Goal: Task Accomplishment & Management: Use online tool/utility

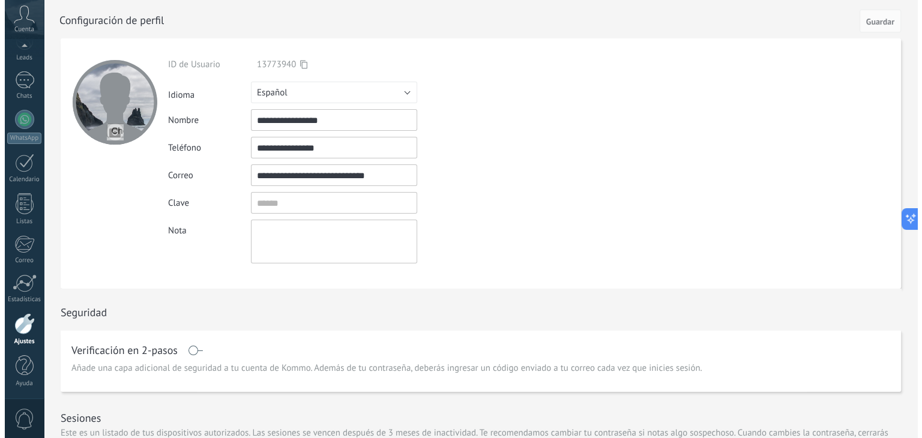
scroll to position [59, 0]
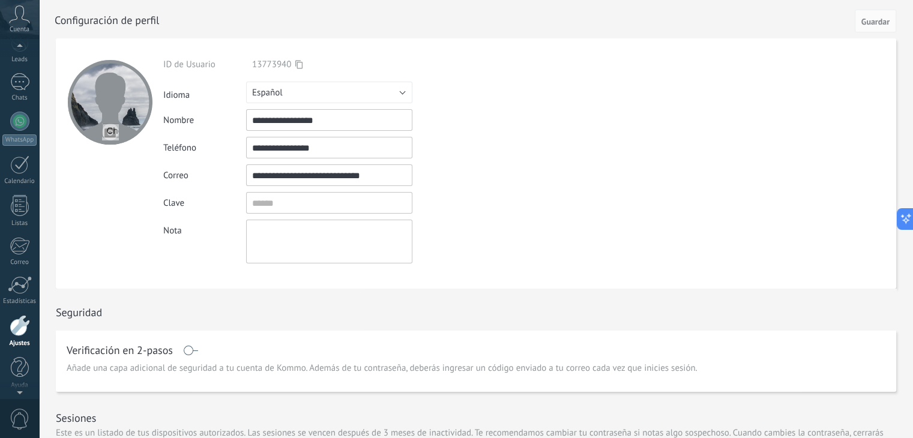
click at [23, 15] on icon at bounding box center [19, 14] width 21 height 18
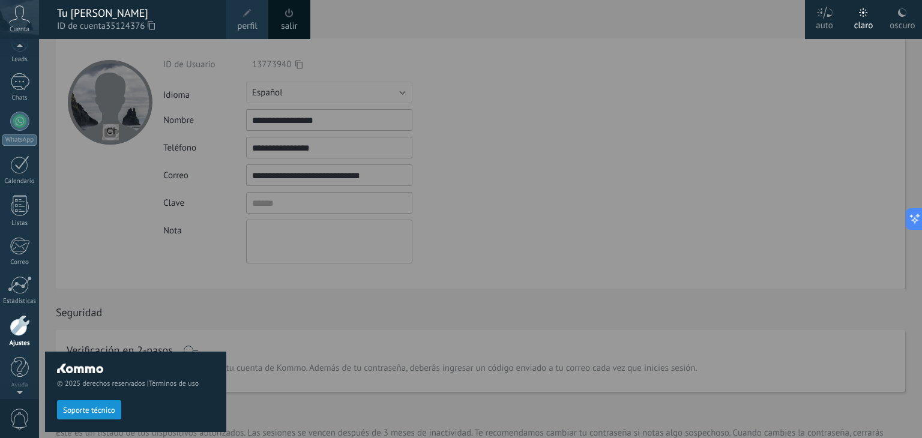
click at [62, 52] on div "© 2025 derechos reservados | Términos de uso Soporte técnico" at bounding box center [135, 238] width 181 height 399
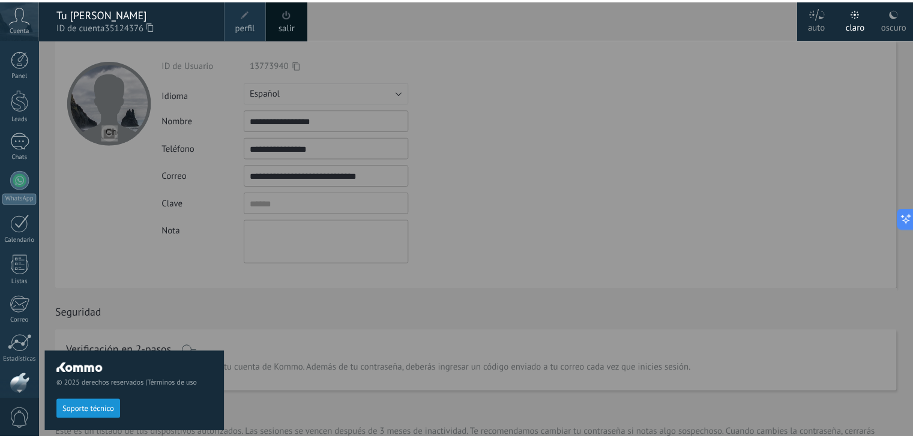
scroll to position [61, 0]
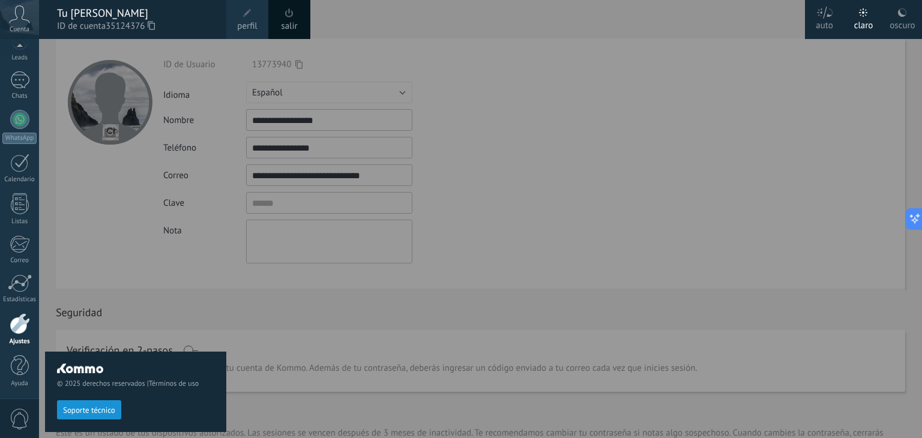
click at [434, 197] on div at bounding box center [500, 219] width 922 height 438
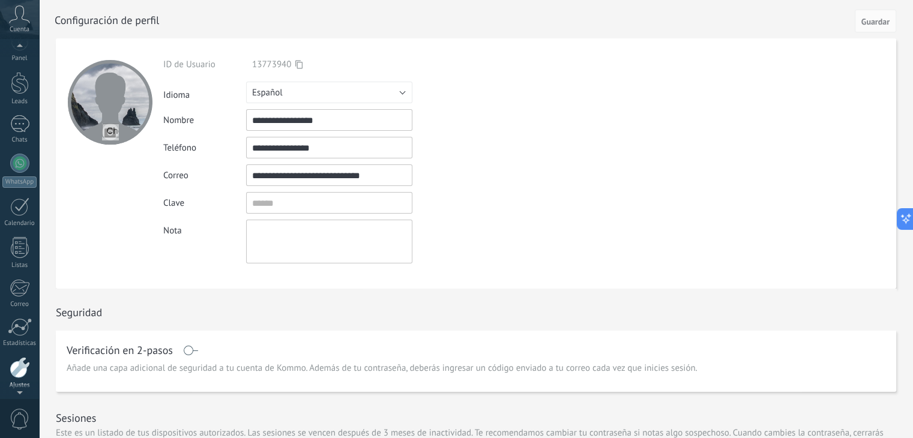
scroll to position [0, 0]
click at [15, 112] on link "Leads" at bounding box center [19, 106] width 39 height 34
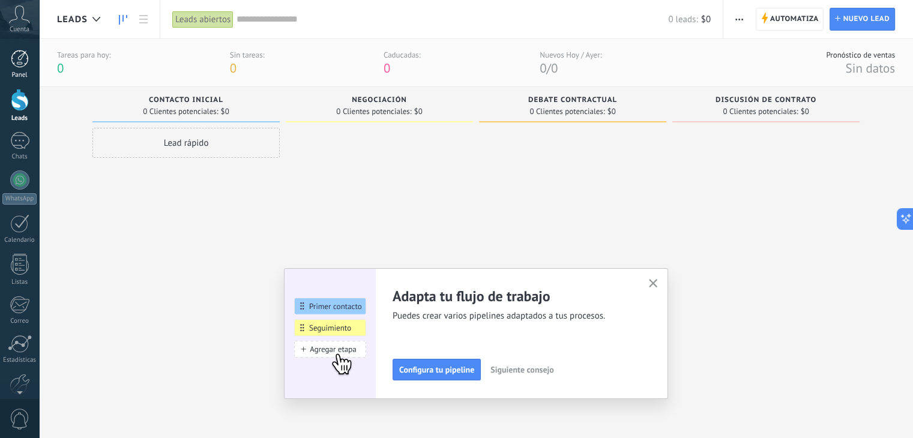
click at [16, 56] on div at bounding box center [20, 59] width 18 height 18
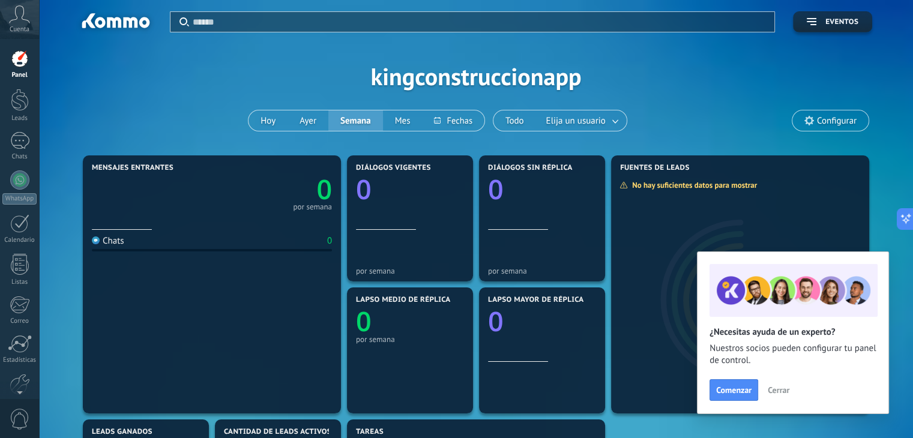
click at [767, 394] on span "Cerrar" at bounding box center [778, 390] width 22 height 8
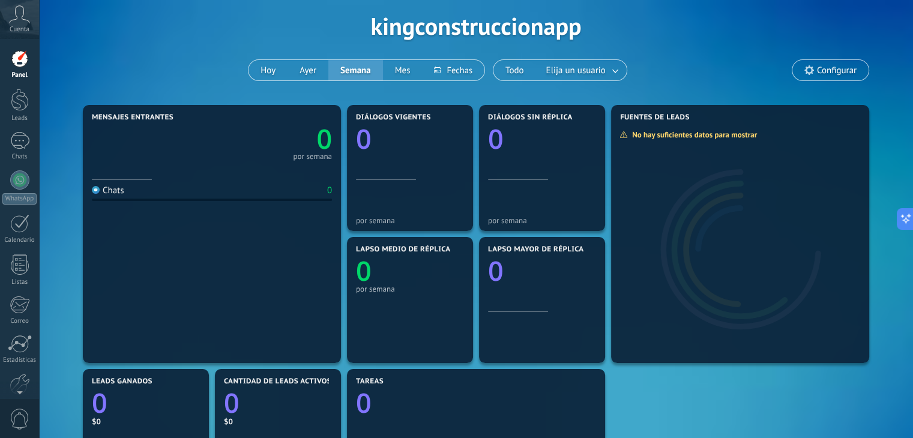
scroll to position [50, 0]
click at [22, 113] on link "Leads" at bounding box center [19, 106] width 39 height 34
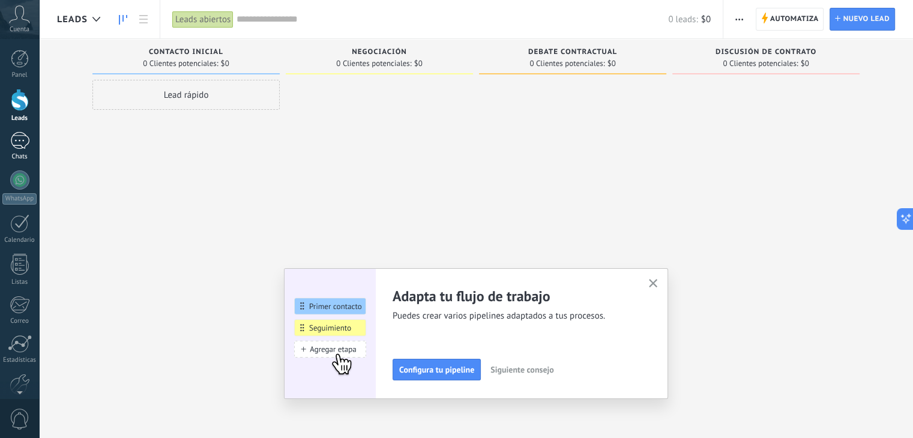
click at [19, 149] on link "Chats" at bounding box center [19, 146] width 39 height 29
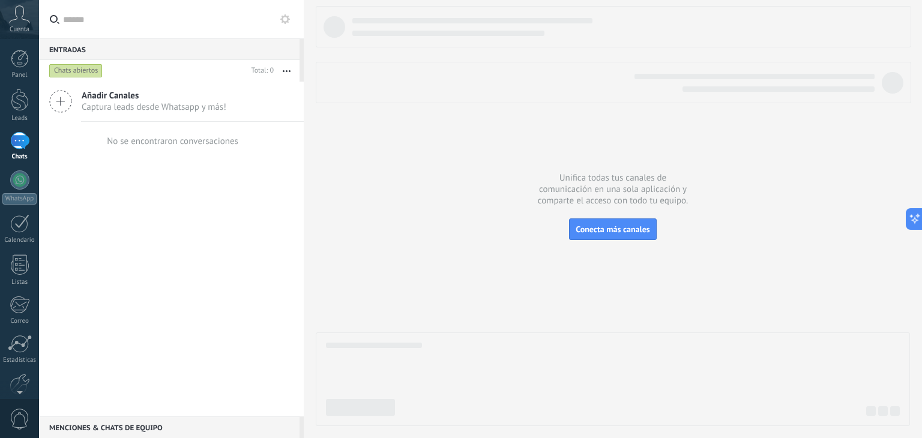
click at [61, 94] on icon at bounding box center [60, 101] width 23 height 23
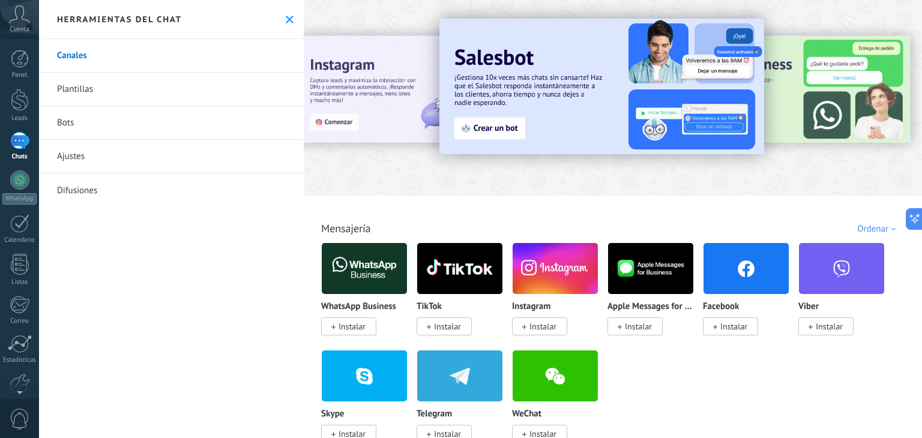
click at [382, 222] on div "Todo Bandeja de entrada Automatizaciones Fuentes de leads Soluciones de IA Inst…" at bounding box center [612, 215] width 611 height 39
click at [355, 253] on img at bounding box center [364, 268] width 85 height 58
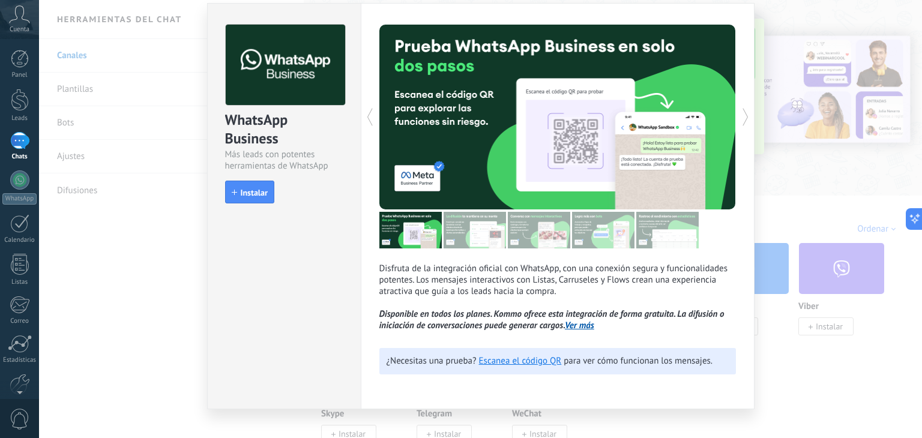
scroll to position [53, 0]
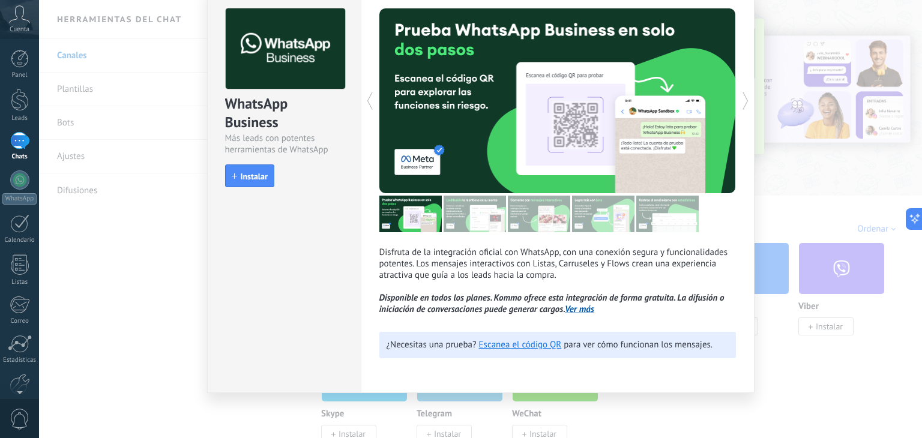
click at [752, 190] on div "WhatsApp Business Más leads con potentes herramientas de WhatsApp install Insta…" at bounding box center [480, 219] width 883 height 438
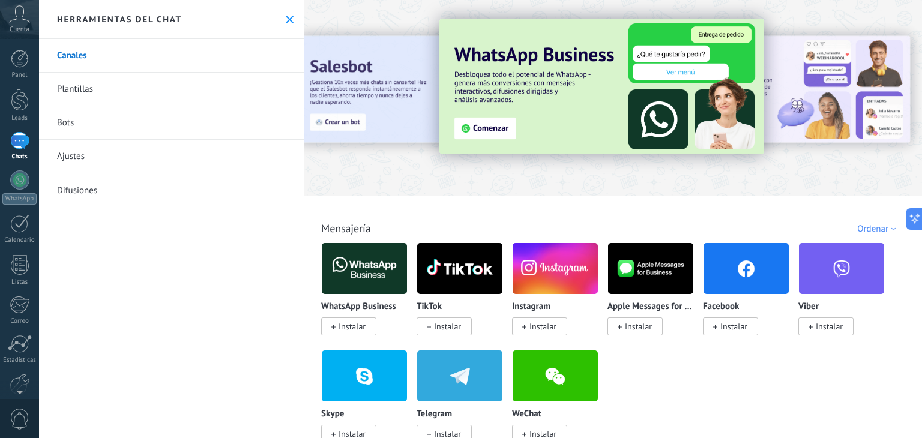
scroll to position [0, 0]
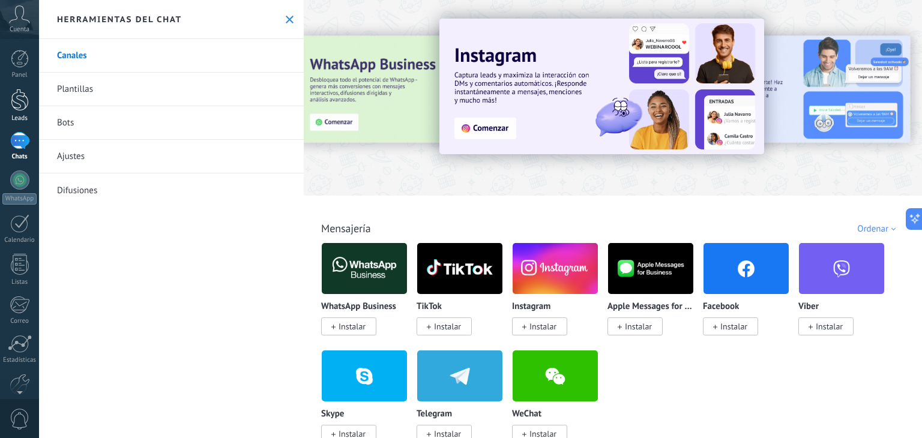
click at [12, 111] on link "Leads" at bounding box center [19, 106] width 39 height 34
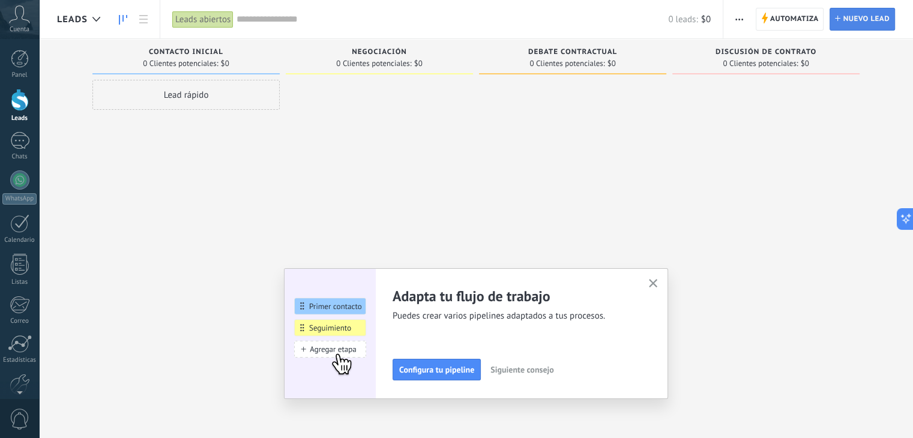
click at [857, 25] on span "Nuevo lead" at bounding box center [866, 19] width 47 height 22
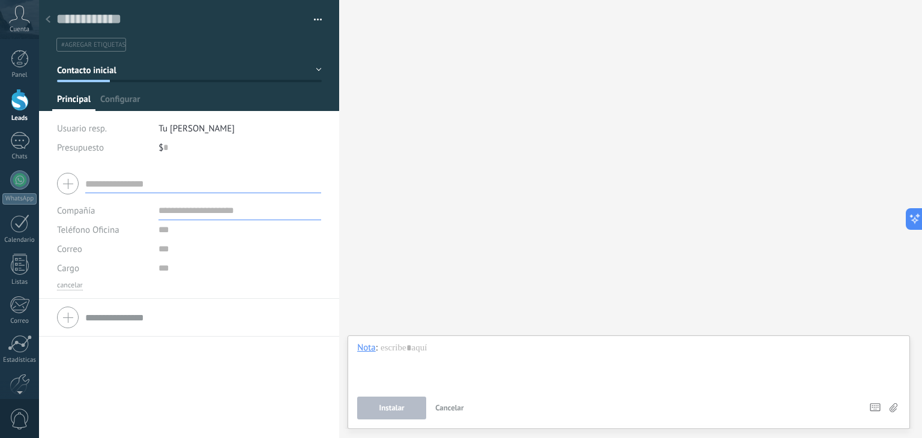
click at [43, 15] on div at bounding box center [48, 19] width 17 height 23
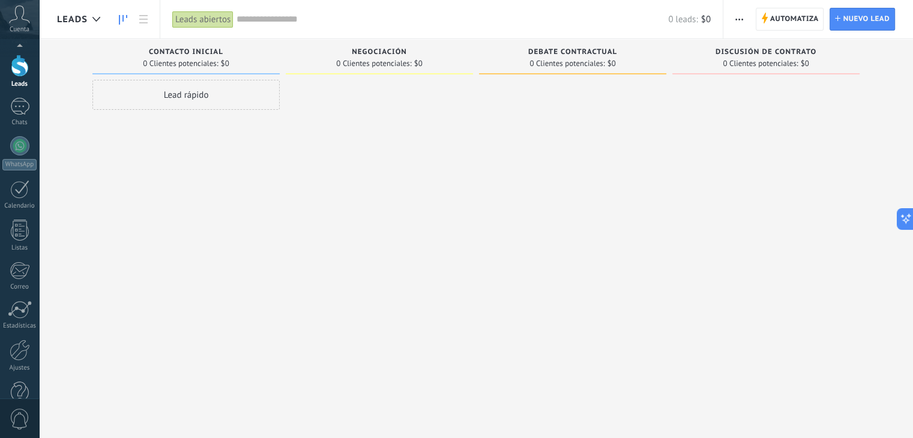
scroll to position [60, 0]
click at [17, 331] on div at bounding box center [20, 324] width 20 height 21
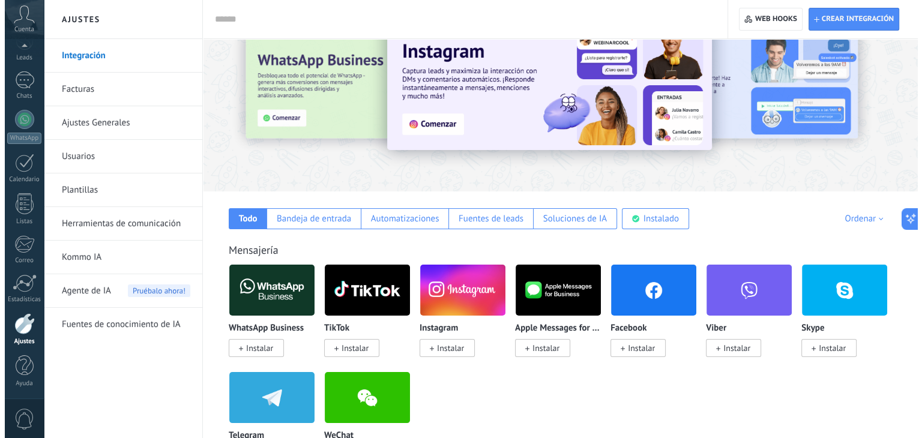
scroll to position [158, 0]
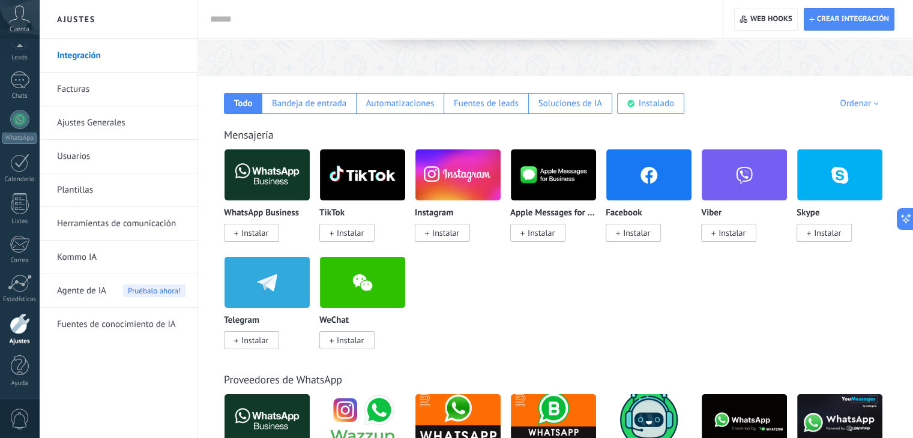
click at [253, 232] on span "Instalar" at bounding box center [254, 232] width 27 height 11
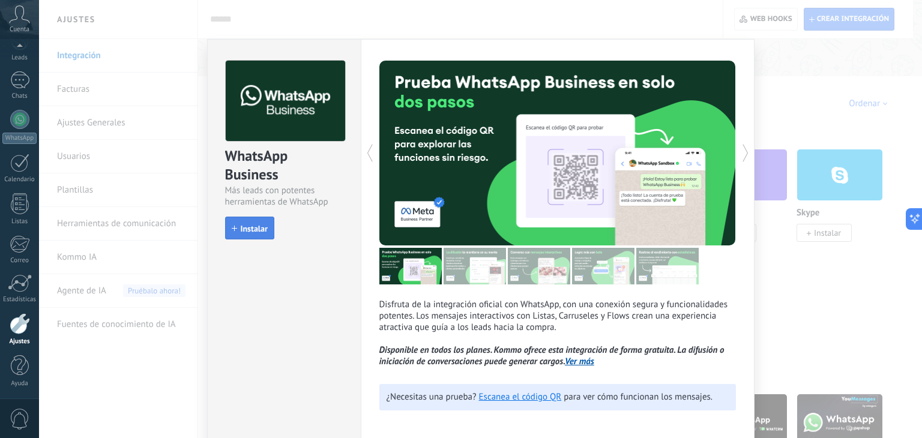
click at [261, 227] on span "Instalar" at bounding box center [254, 228] width 27 height 8
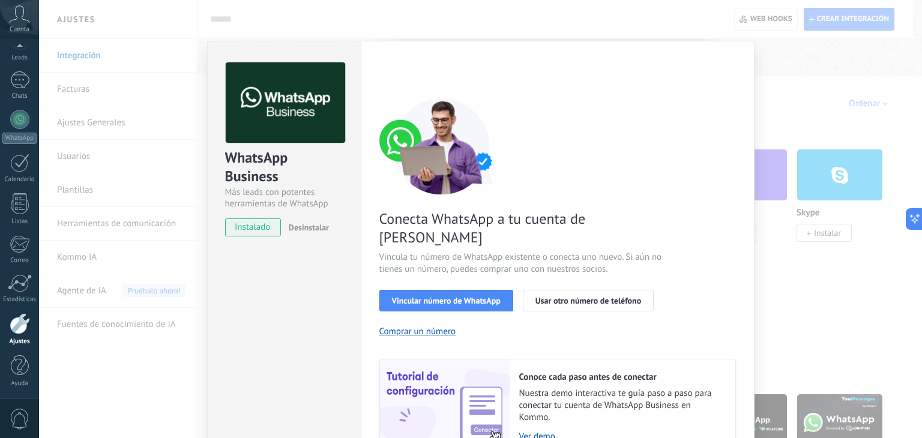
scroll to position [51, 0]
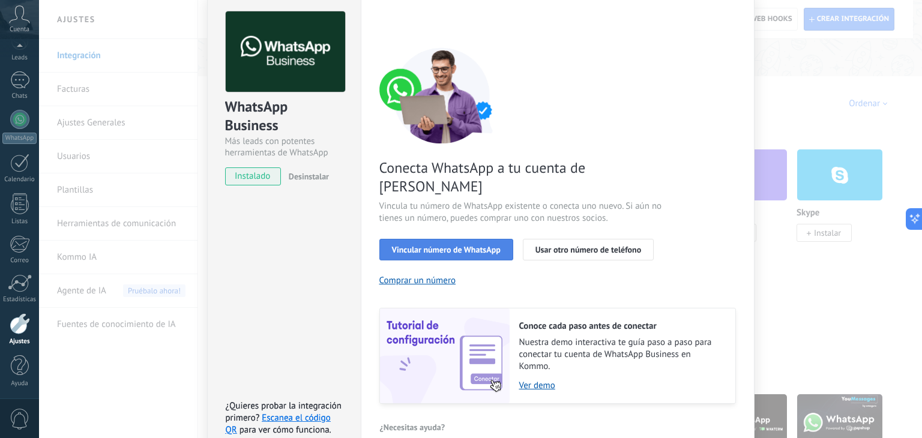
click at [460, 245] on span "Vincular número de WhatsApp" at bounding box center [446, 249] width 109 height 8
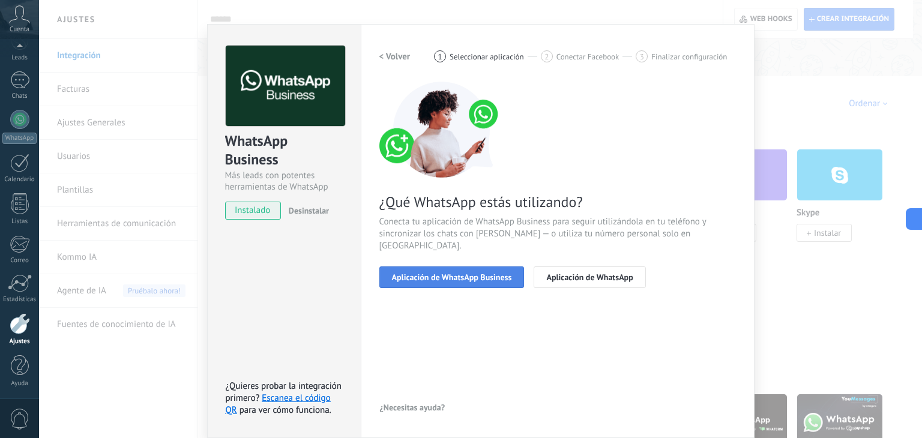
click at [494, 273] on span "Aplicación de WhatsApp Business" at bounding box center [452, 277] width 120 height 8
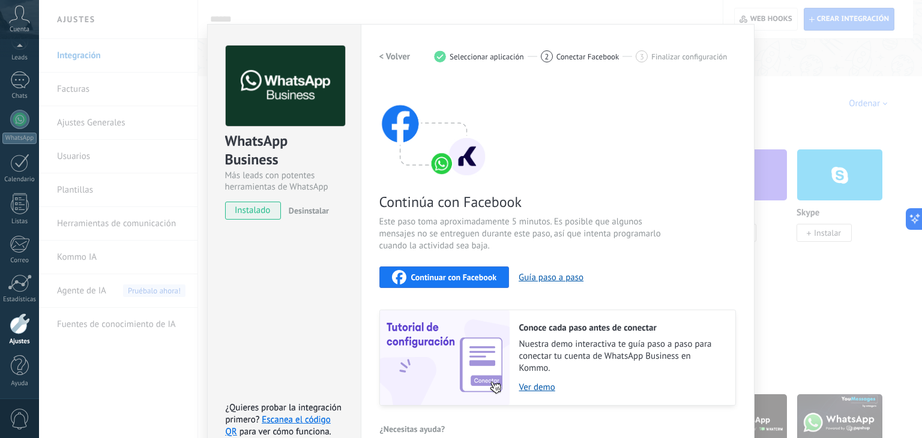
scroll to position [37, 0]
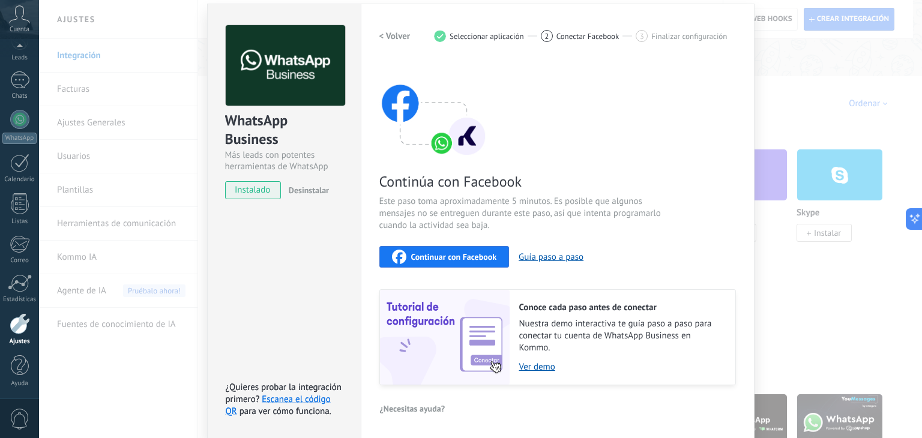
click at [428, 255] on span "Continuar con Facebook" at bounding box center [454, 257] width 86 height 8
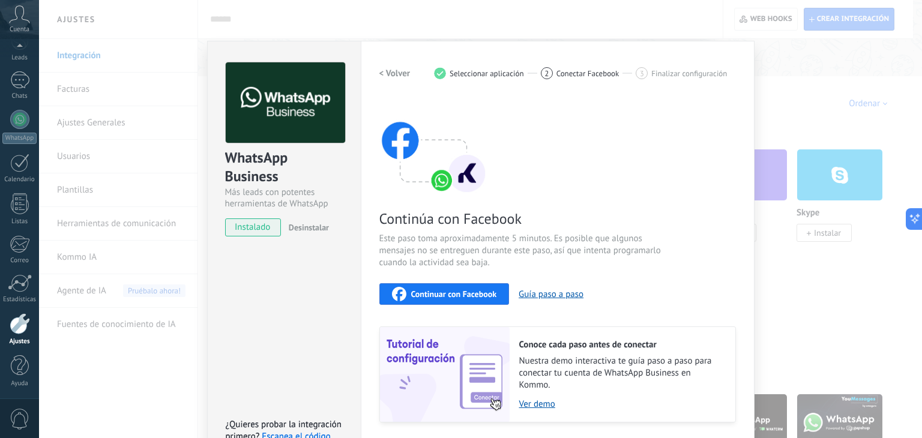
click at [574, 74] on span "Conectar Facebook" at bounding box center [587, 73] width 63 height 9
click at [395, 71] on h2 "< Volver" at bounding box center [394, 73] width 31 height 11
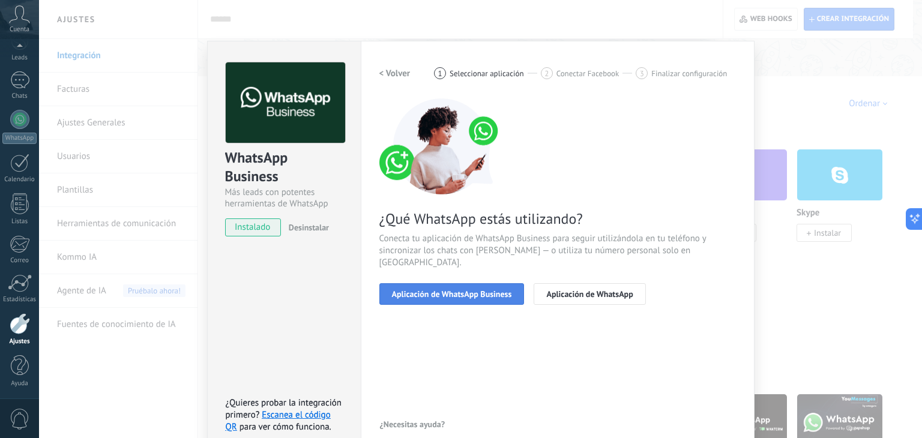
click at [409, 290] on span "Aplicación de WhatsApp Business" at bounding box center [452, 294] width 120 height 8
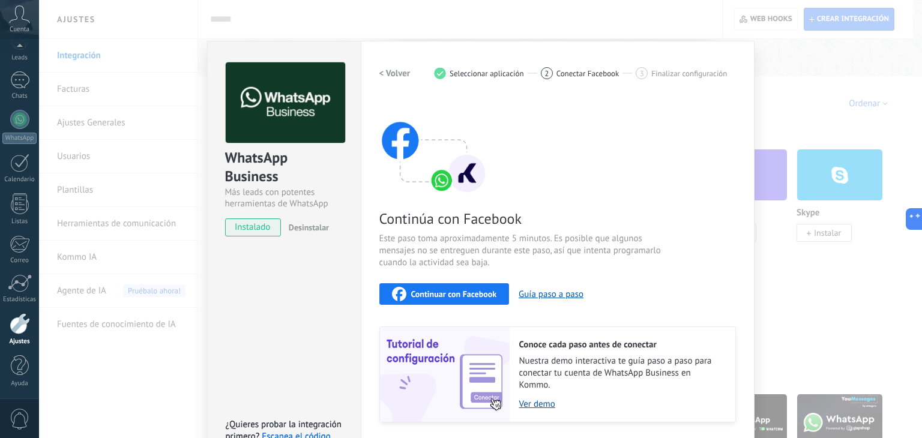
scroll to position [37, 0]
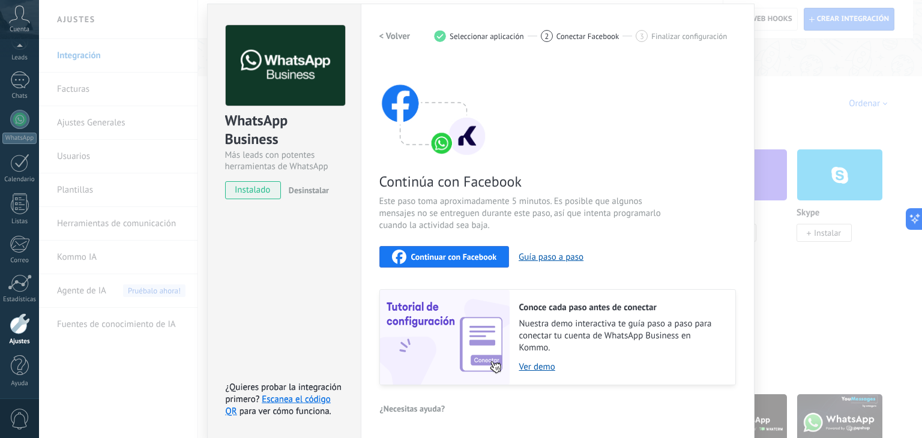
click at [425, 262] on div "Continuar con Facebook" at bounding box center [444, 257] width 105 height 14
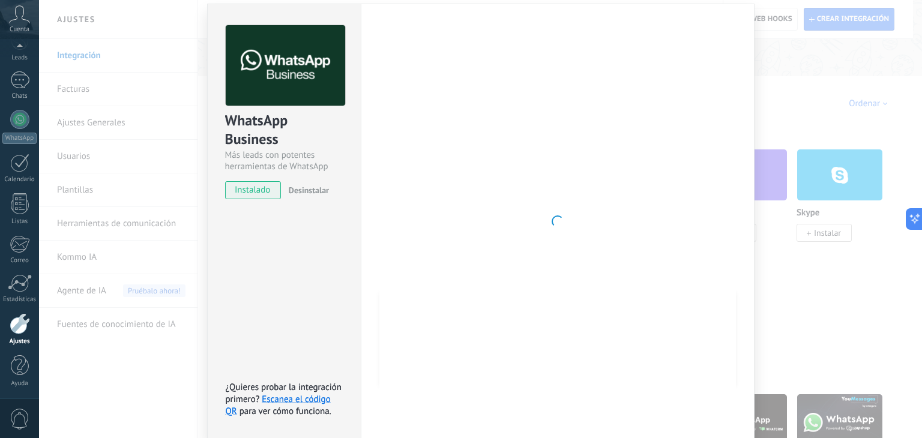
click at [269, 185] on span "instalado" at bounding box center [253, 190] width 55 height 18
click at [818, 59] on div "WhatsApp Business Más leads con potentes herramientas de WhatsApp instalado Des…" at bounding box center [480, 219] width 883 height 438
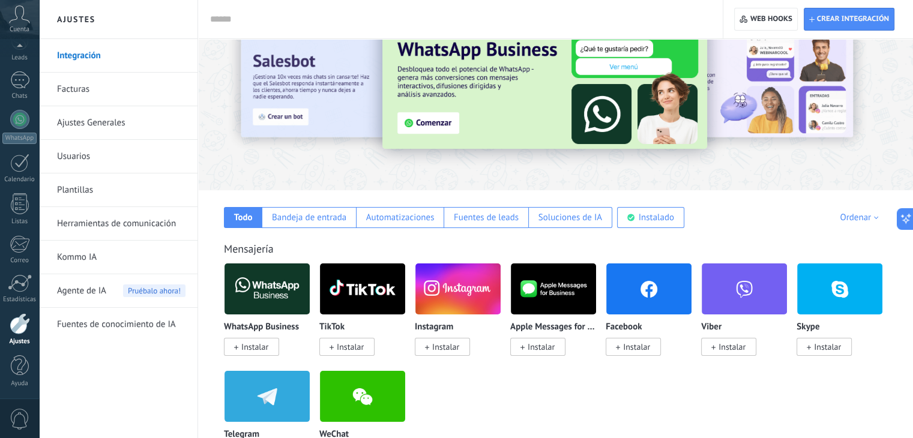
scroll to position [0, 0]
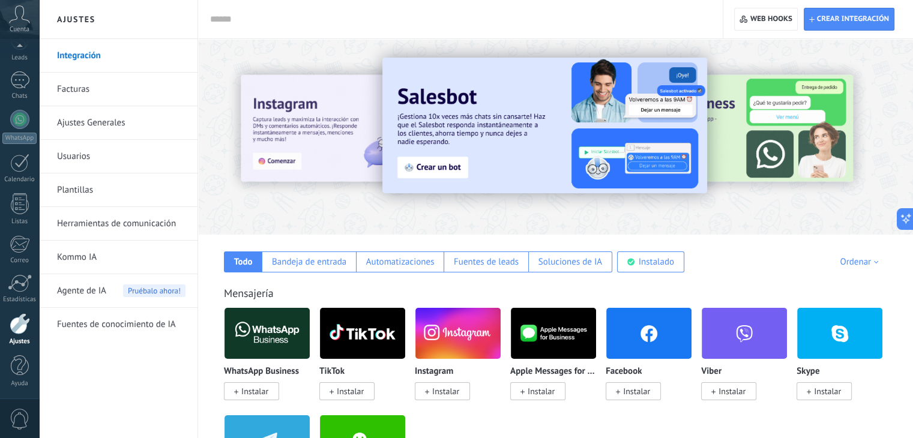
click at [84, 125] on link "Ajustes Generales" at bounding box center [121, 123] width 128 height 34
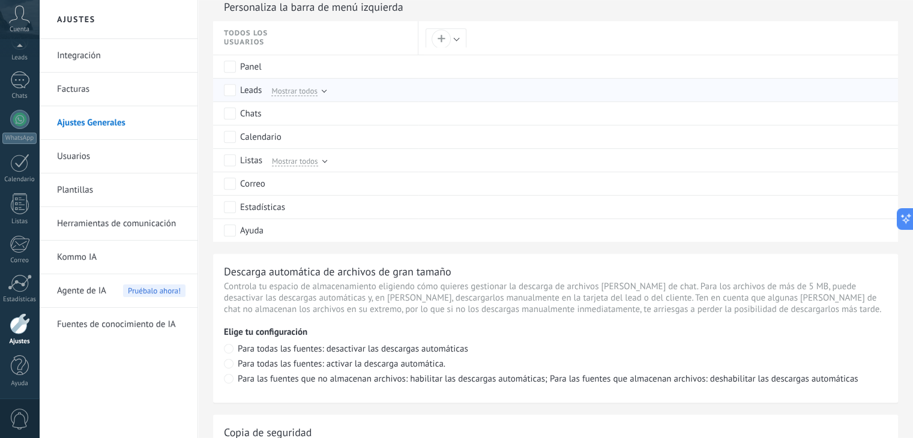
scroll to position [610, 0]
click at [140, 163] on link "Usuarios" at bounding box center [121, 157] width 128 height 34
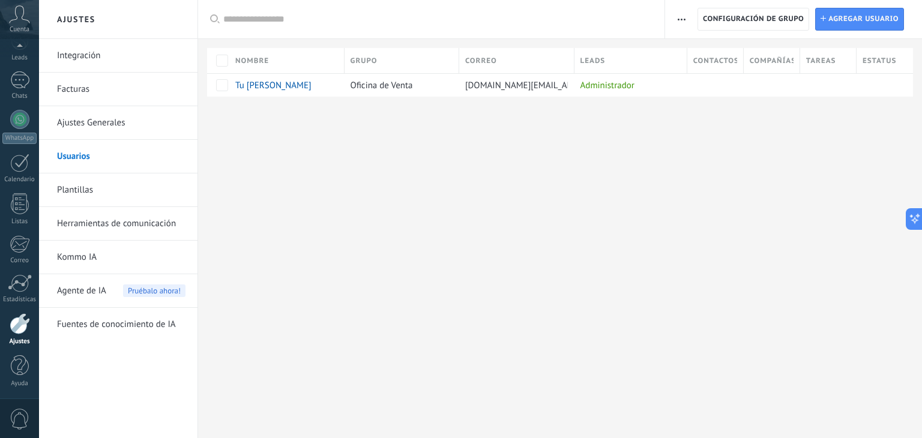
click at [108, 221] on link "Herramientas de comunicación" at bounding box center [121, 224] width 128 height 34
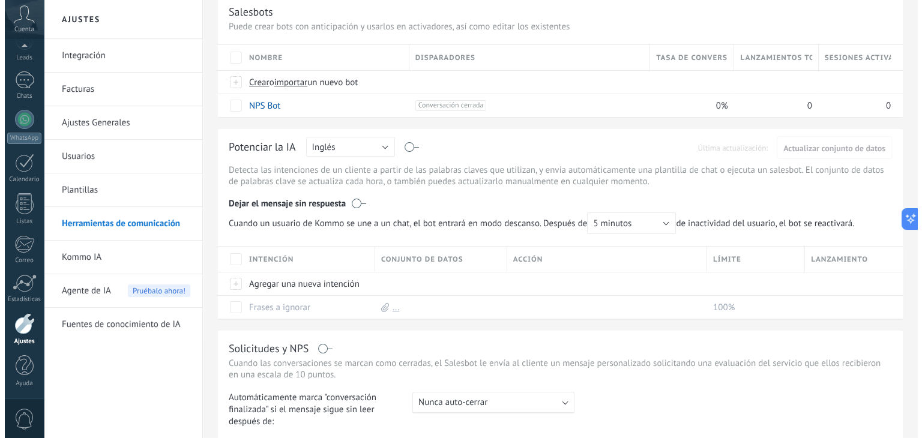
scroll to position [84, 0]
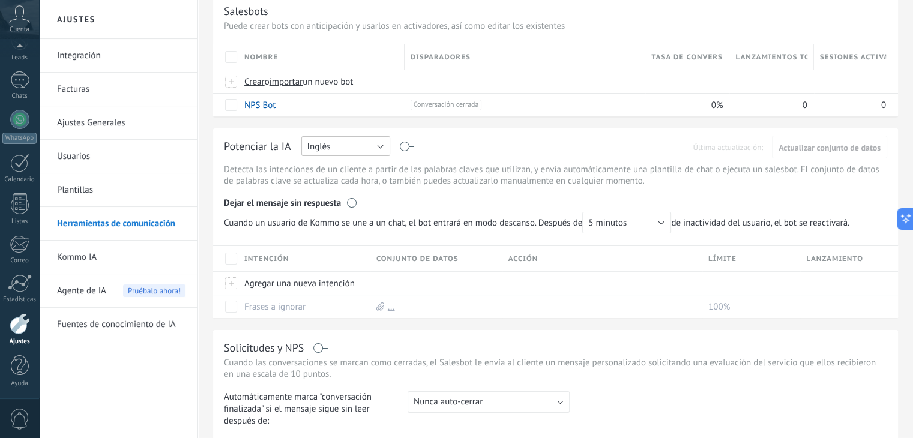
click at [356, 146] on button "Inglés" at bounding box center [345, 146] width 89 height 20
click at [337, 185] on span "Español" at bounding box center [340, 187] width 92 height 11
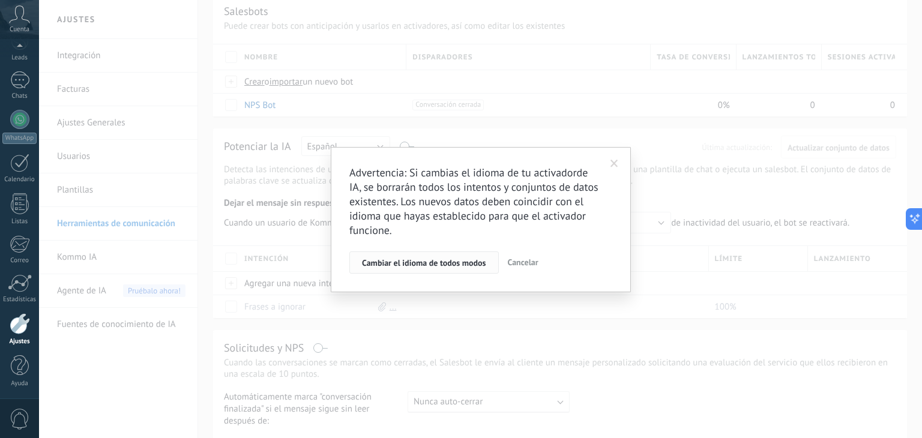
click at [460, 256] on button "Cambiar el idioma de todos modos" at bounding box center [423, 262] width 149 height 23
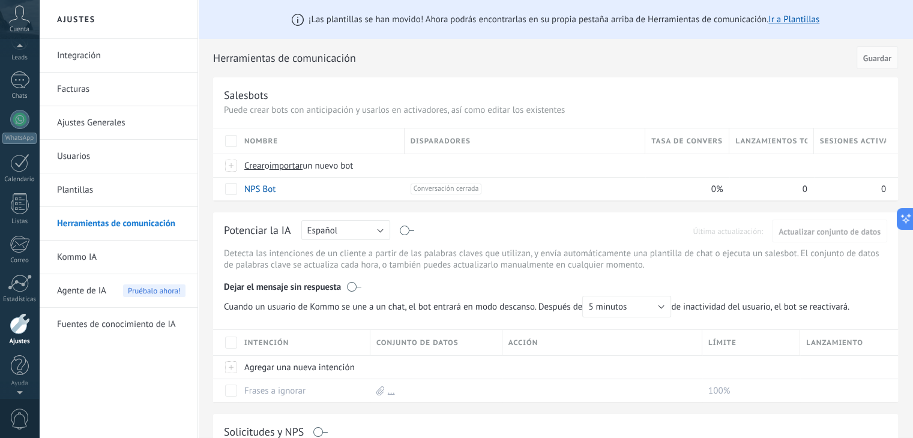
click at [20, 20] on icon at bounding box center [19, 14] width 21 height 18
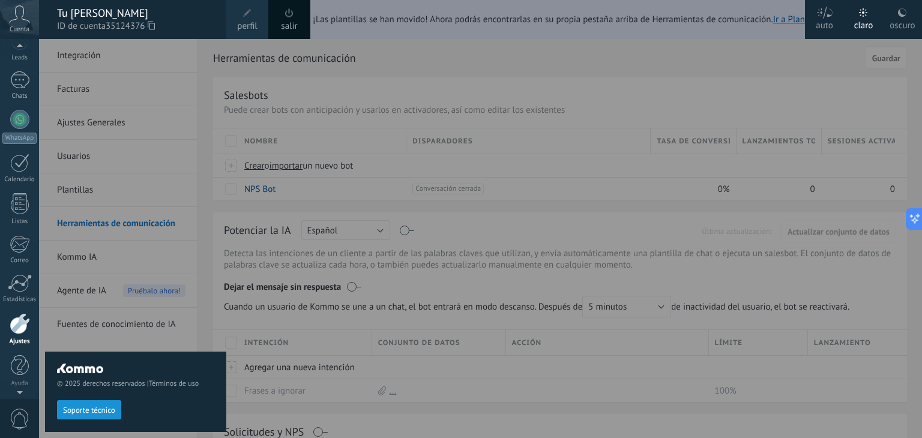
click at [239, 18] on link "perfil" at bounding box center [247, 19] width 42 height 39
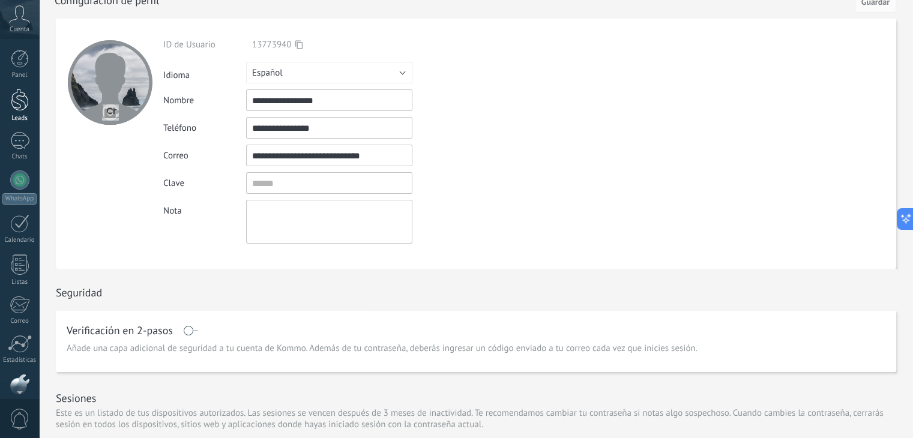
scroll to position [17, 0]
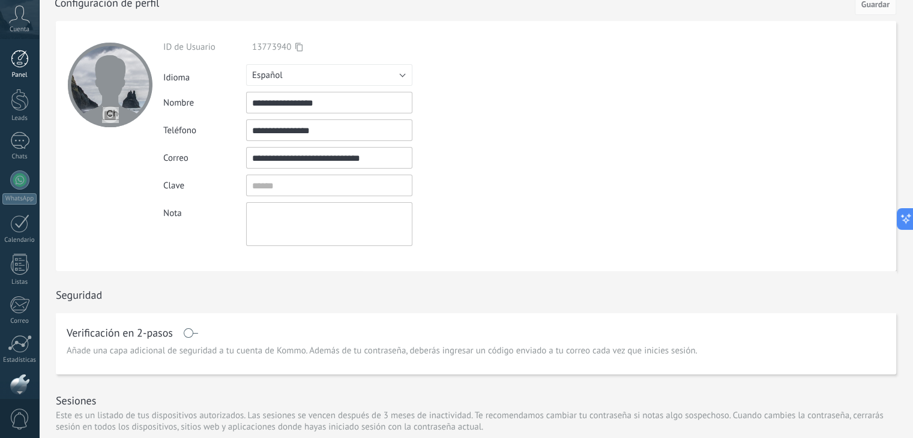
click at [18, 73] on div "Panel" at bounding box center [19, 75] width 35 height 8
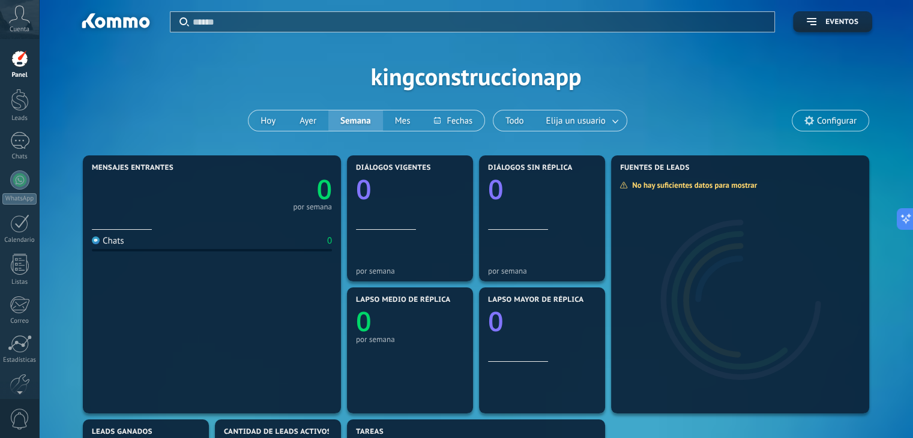
click at [817, 116] on span "Configurar" at bounding box center [837, 121] width 40 height 10
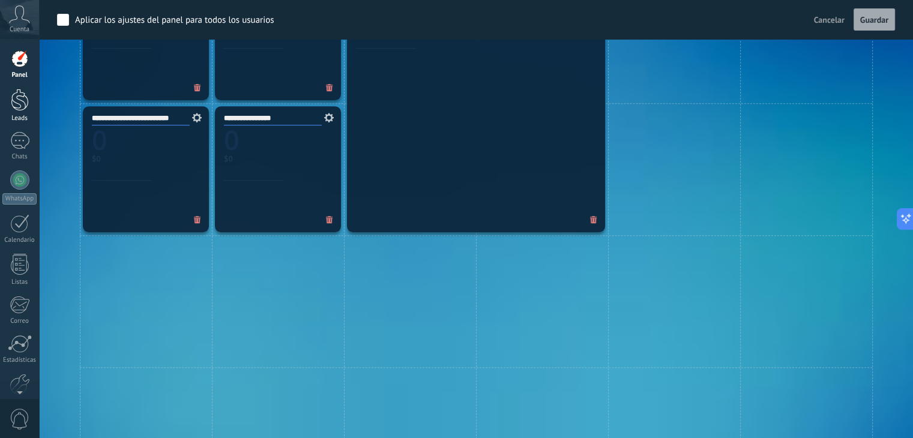
scroll to position [691, 0]
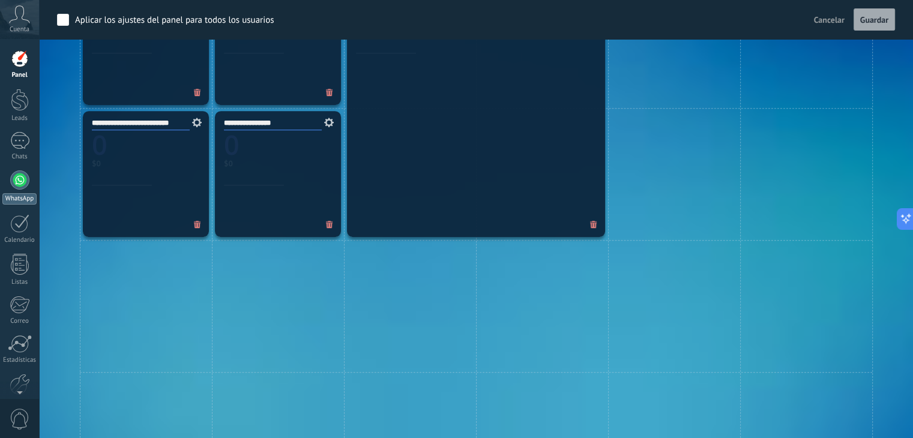
click at [20, 190] on link "WhatsApp" at bounding box center [19, 187] width 39 height 34
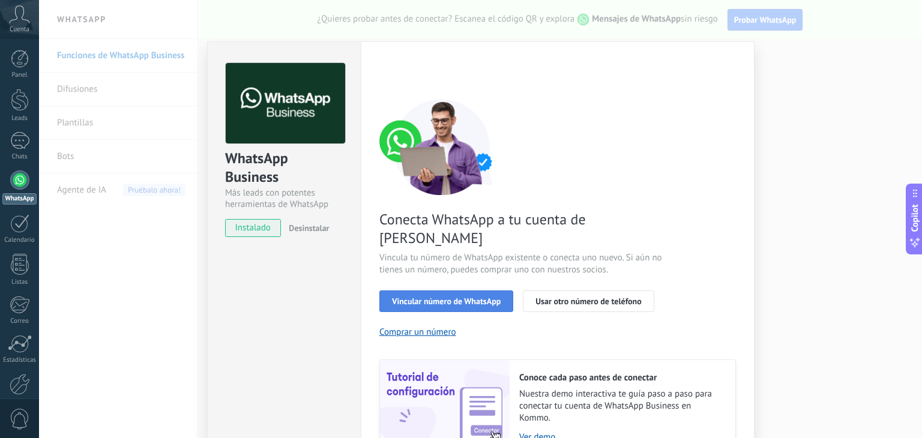
scroll to position [52, 0]
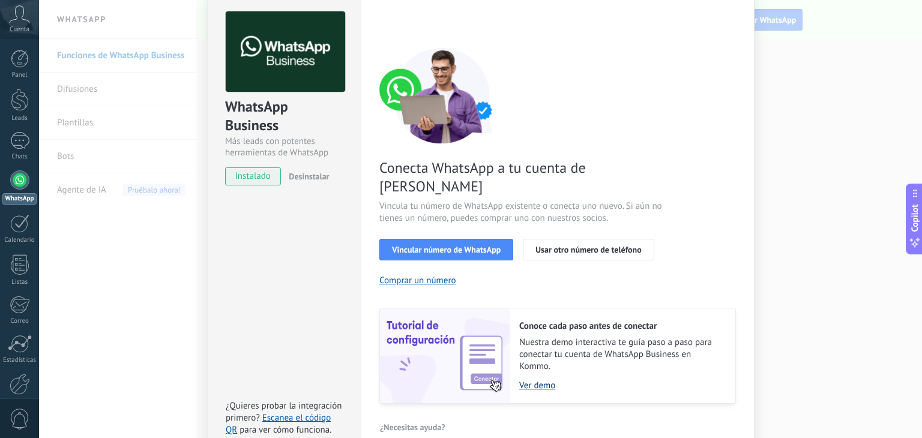
click at [540, 380] on link "Ver demo" at bounding box center [621, 385] width 204 height 11
click at [456, 239] on button "Vincular número de WhatsApp" at bounding box center [446, 250] width 134 height 22
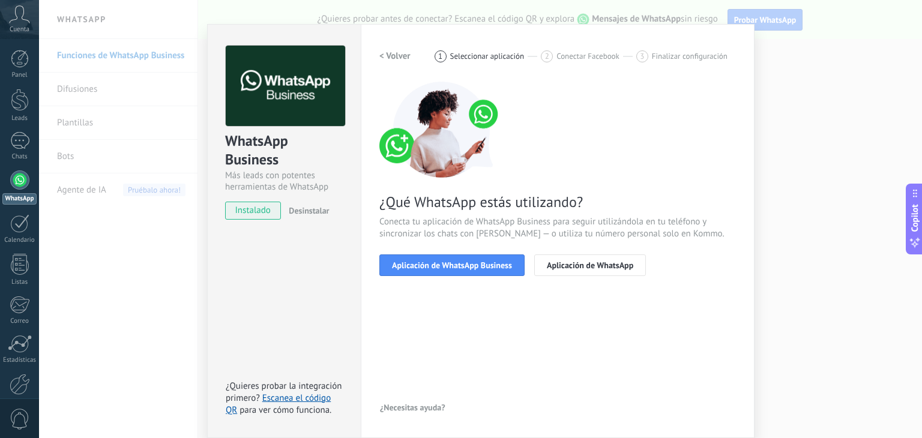
scroll to position [17, 0]
click at [577, 262] on span "Aplicación de WhatsApp" at bounding box center [590, 266] width 86 height 8
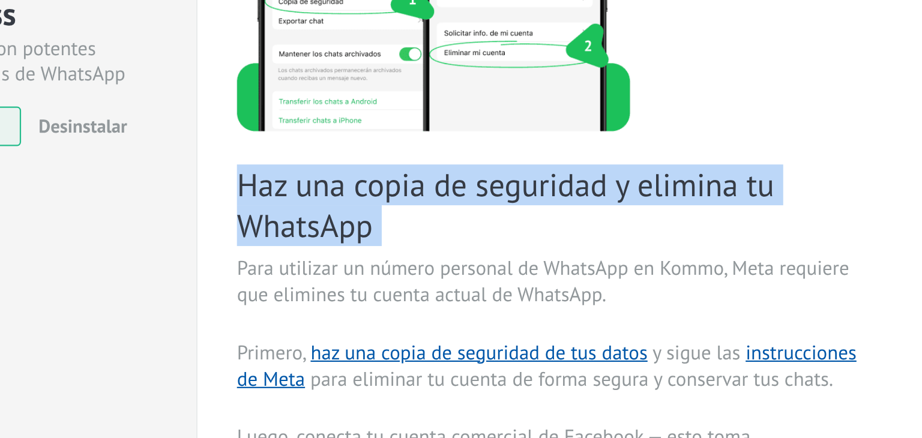
drag, startPoint x: 456, startPoint y: 266, endPoint x: 371, endPoint y: 243, distance: 87.8
click at [371, 243] on div "Configuraciones Autorizaciones This tab logs the users who have granted integra…" at bounding box center [558, 314] width 394 height 578
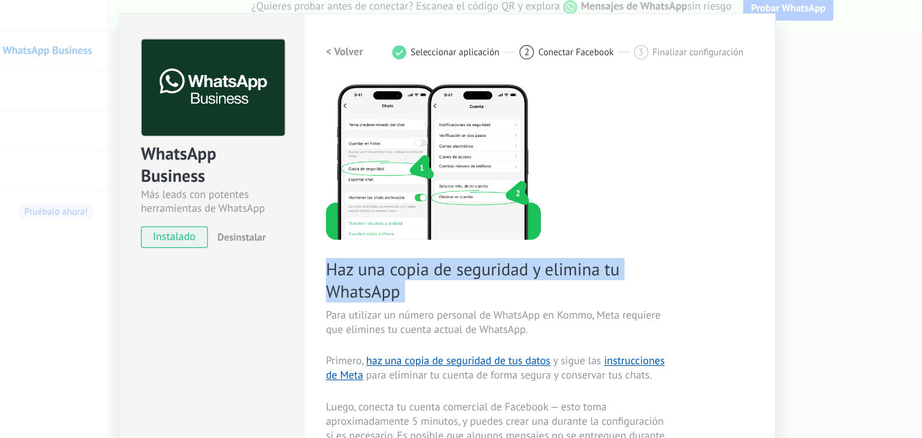
scroll to position [100, 0]
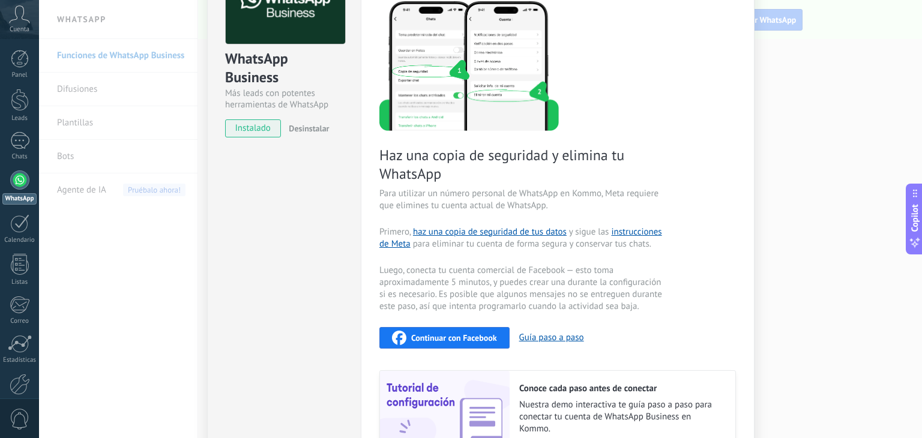
click at [778, 137] on div "WhatsApp Business Más leads con potentes herramientas de WhatsApp instalado Des…" at bounding box center [480, 219] width 883 height 438
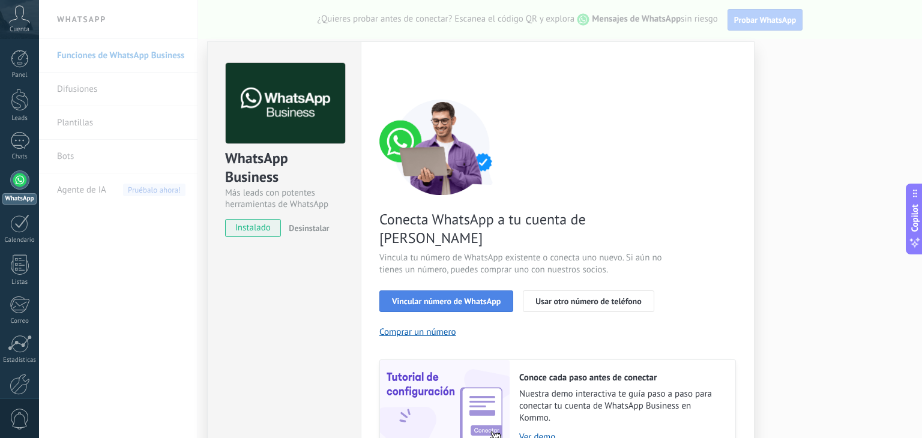
click at [411, 290] on button "Vincular número de WhatsApp" at bounding box center [446, 301] width 134 height 22
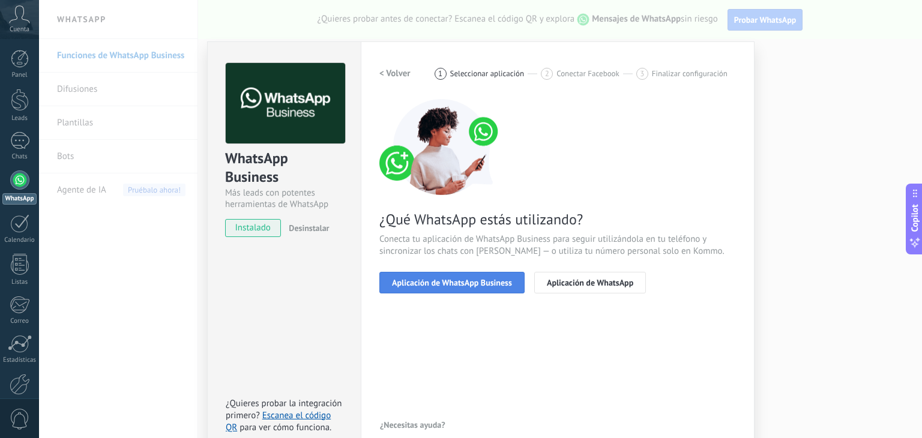
click at [476, 278] on span "Aplicación de WhatsApp Business" at bounding box center [452, 282] width 120 height 8
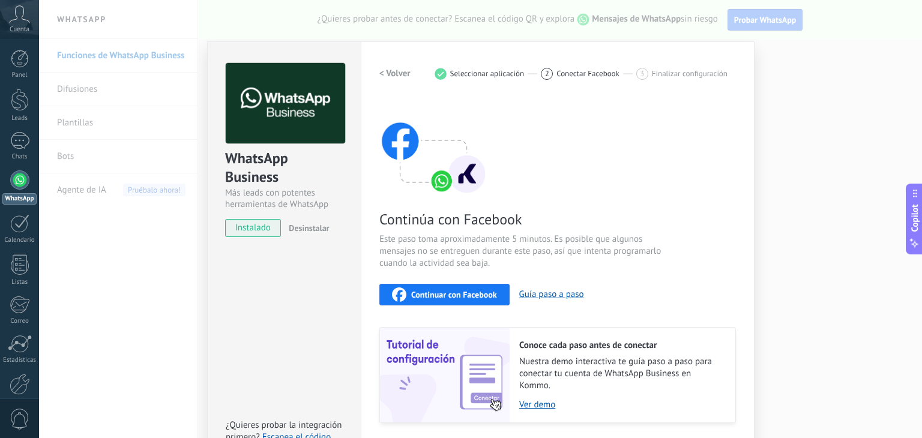
scroll to position [38, 0]
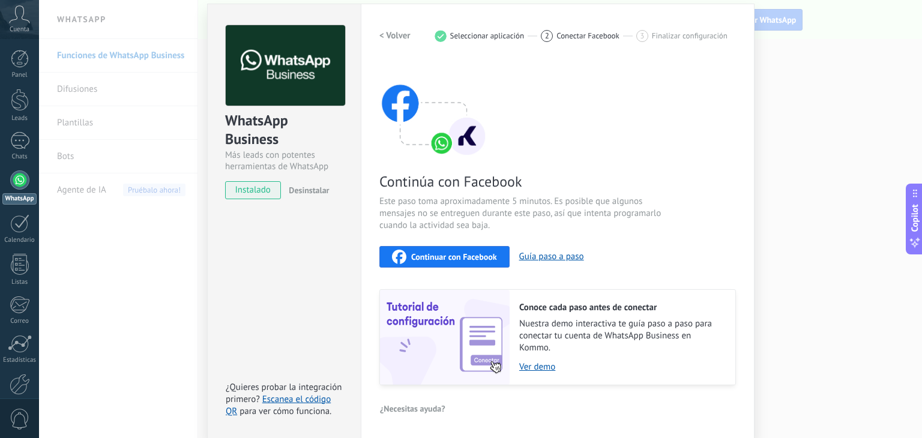
click at [800, 75] on div "WhatsApp Business Más leads con potentes herramientas de WhatsApp instalado Des…" at bounding box center [480, 219] width 883 height 438
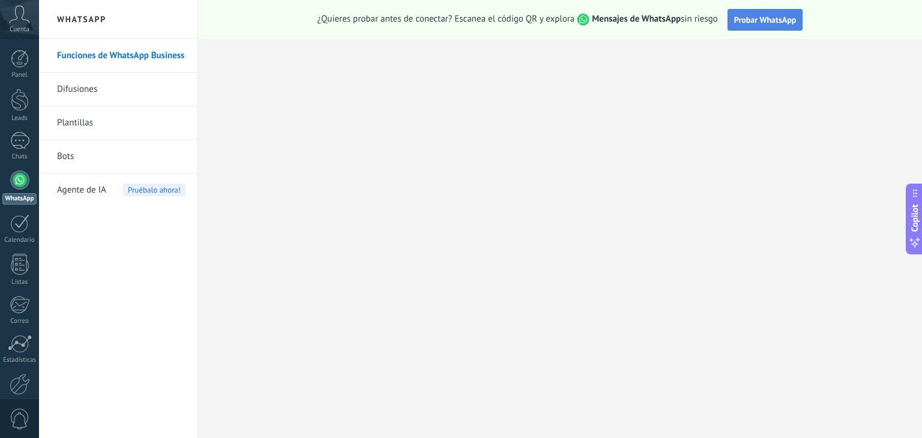
click at [749, 20] on span "Probar WhatsApp" at bounding box center [765, 19] width 62 height 11
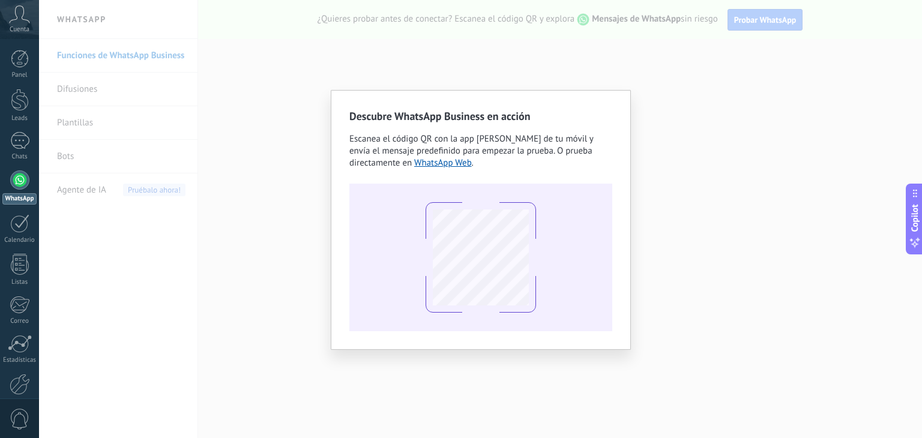
click at [802, 218] on div "Descubre WhatsApp Business en acción Escanea el código QR con la app de cámara …" at bounding box center [480, 219] width 883 height 438
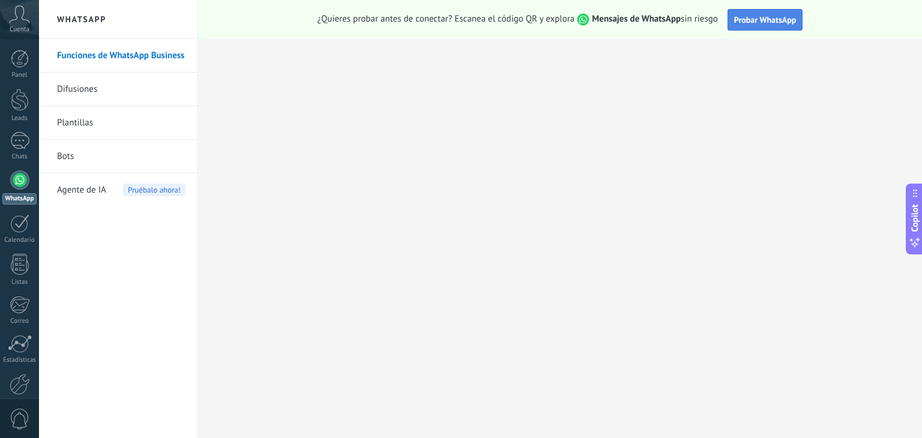
click at [763, 14] on span "Probar WhatsApp" at bounding box center [765, 19] width 62 height 11
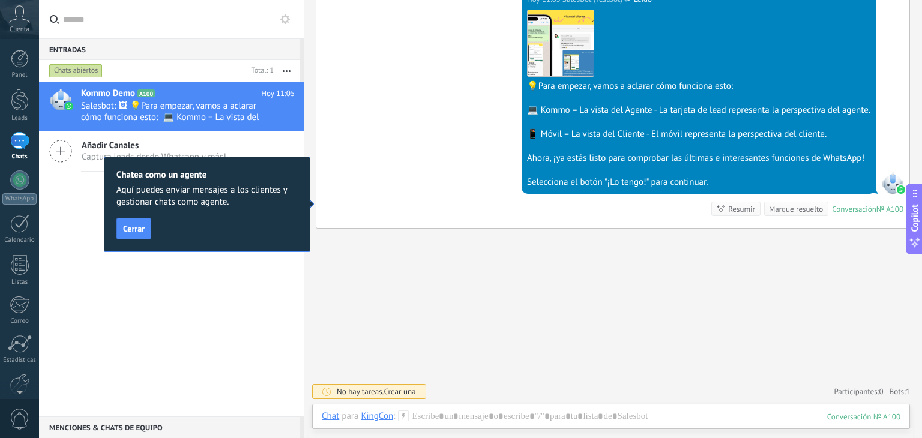
scroll to position [355, 0]
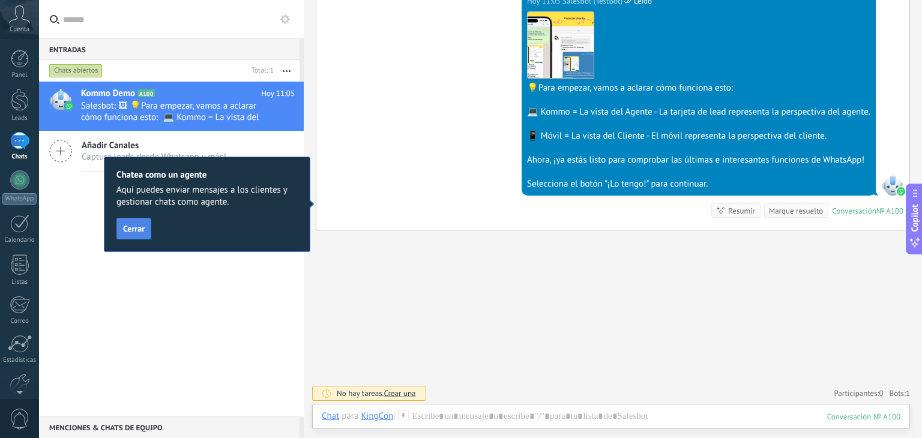
click at [134, 224] on span "Cerrar" at bounding box center [134, 228] width 22 height 8
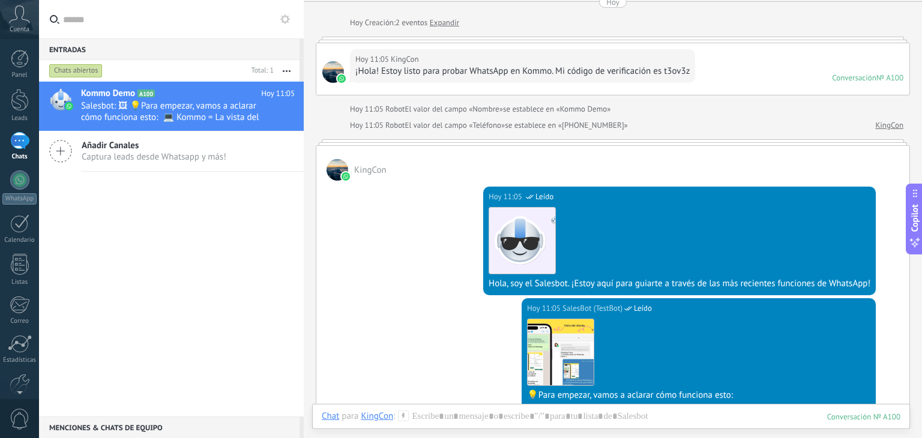
scroll to position [0, 0]
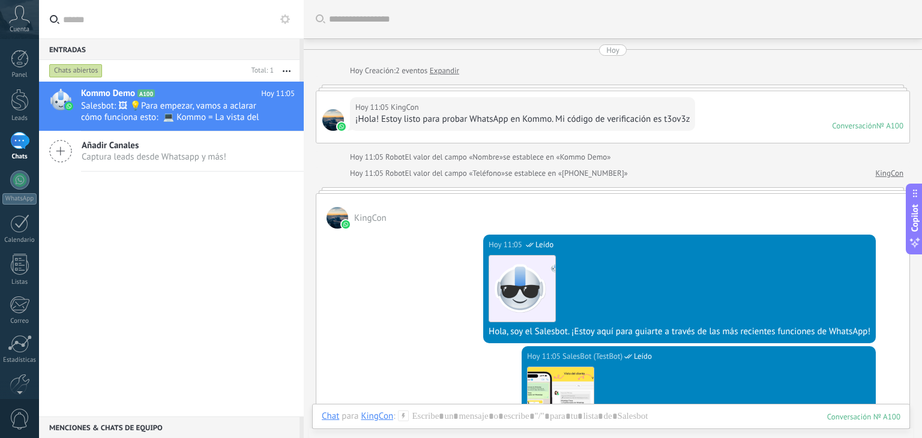
click at [841, 128] on div "Conversación" at bounding box center [854, 126] width 44 height 10
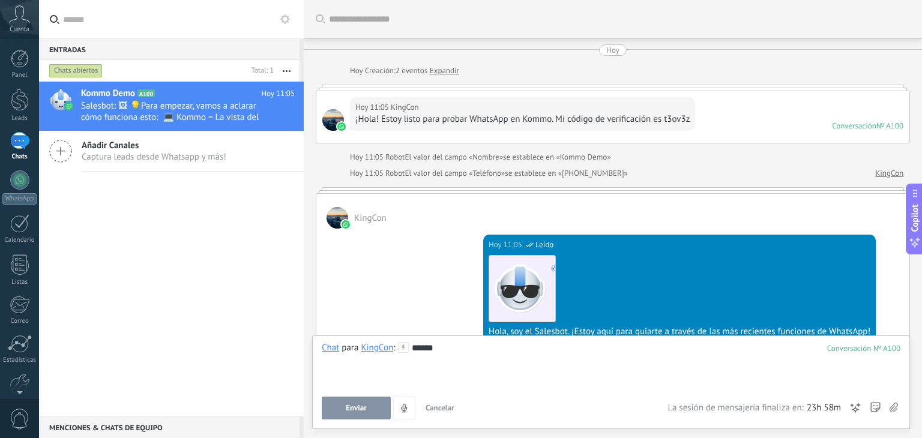
click at [446, 349] on div "*****" at bounding box center [611, 365] width 578 height 46
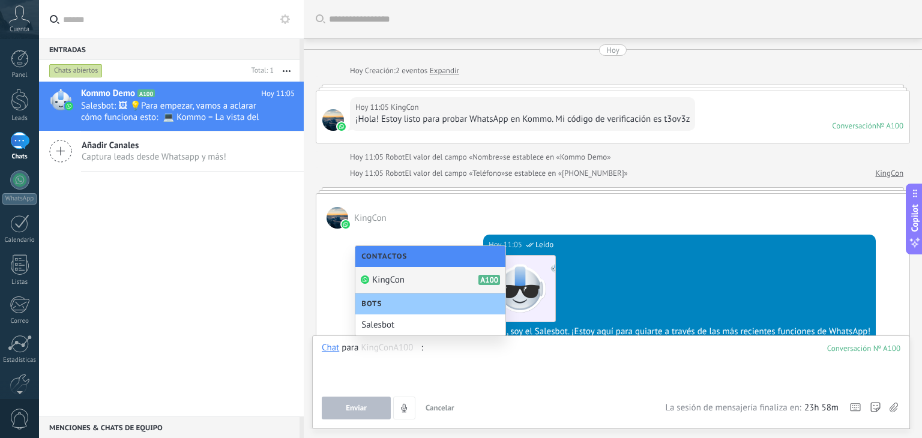
type input "**********"
click at [427, 277] on div "KingCon A100" at bounding box center [430, 280] width 150 height 26
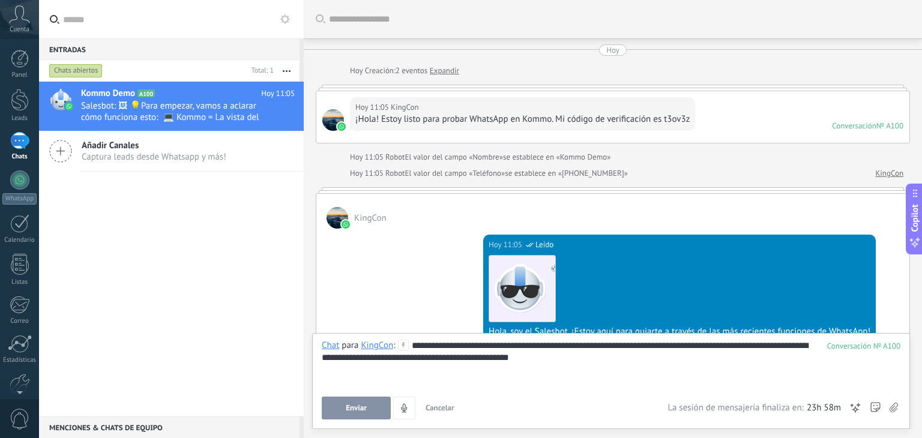
click at [355, 416] on button "Enviar" at bounding box center [356, 408] width 69 height 23
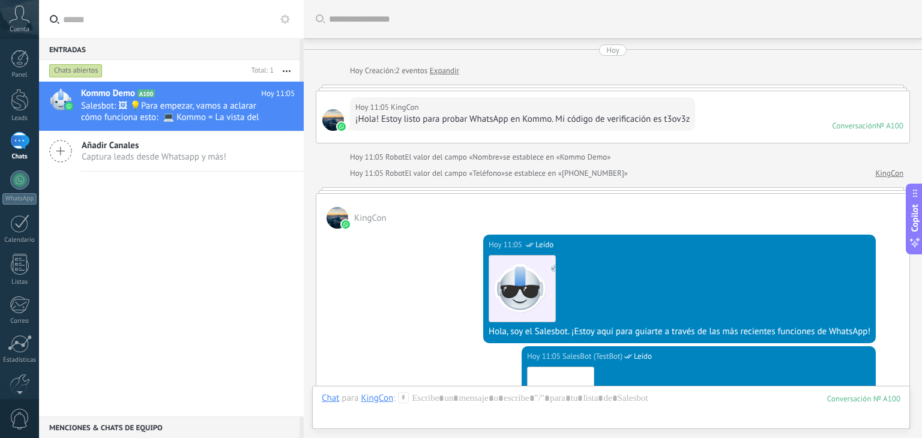
scroll to position [413, 0]
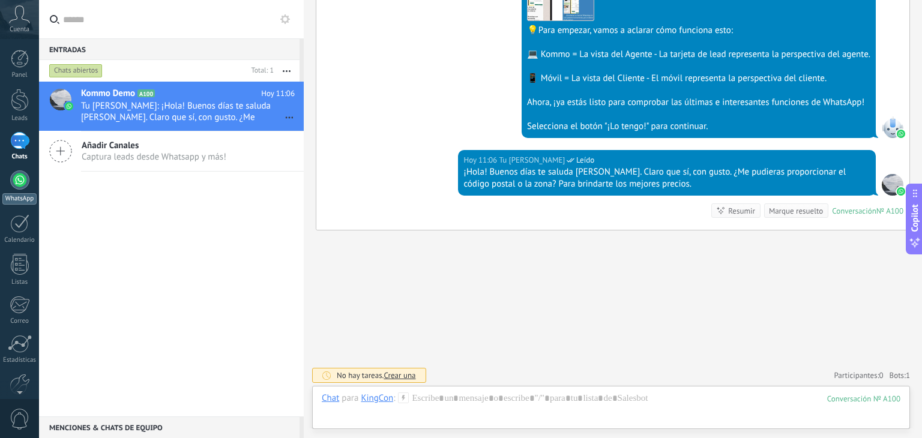
click at [7, 190] on link "WhatsApp" at bounding box center [19, 187] width 39 height 34
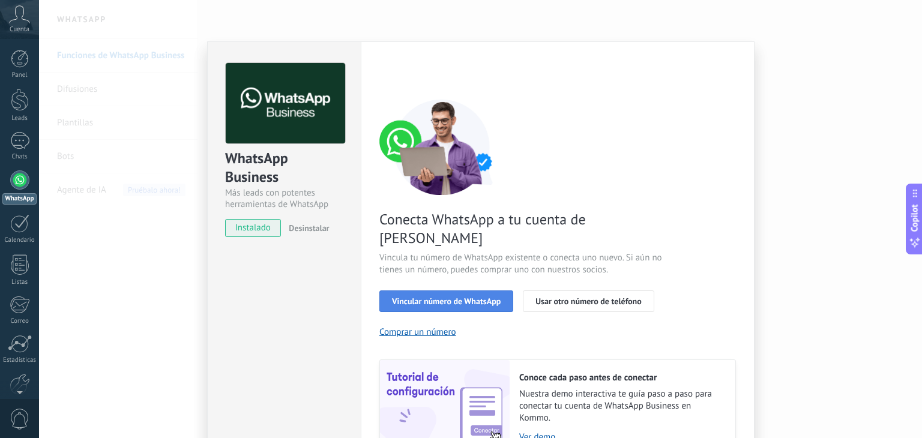
click at [433, 297] on span "Vincular número de WhatsApp" at bounding box center [446, 301] width 109 height 8
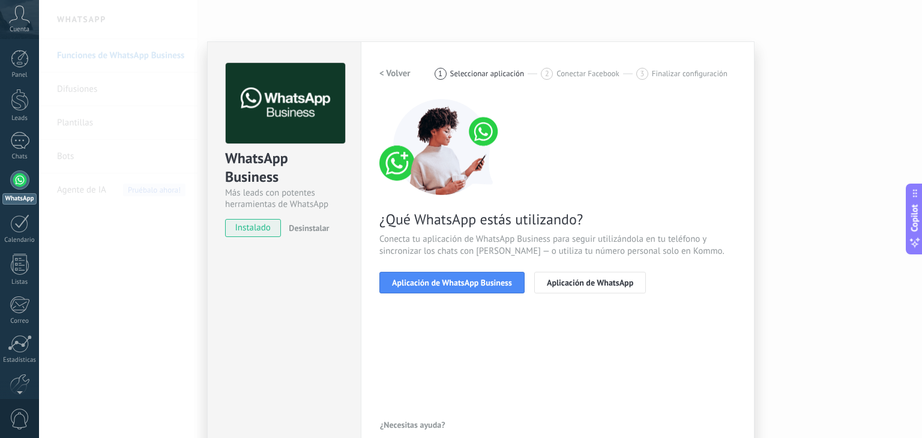
scroll to position [17, 0]
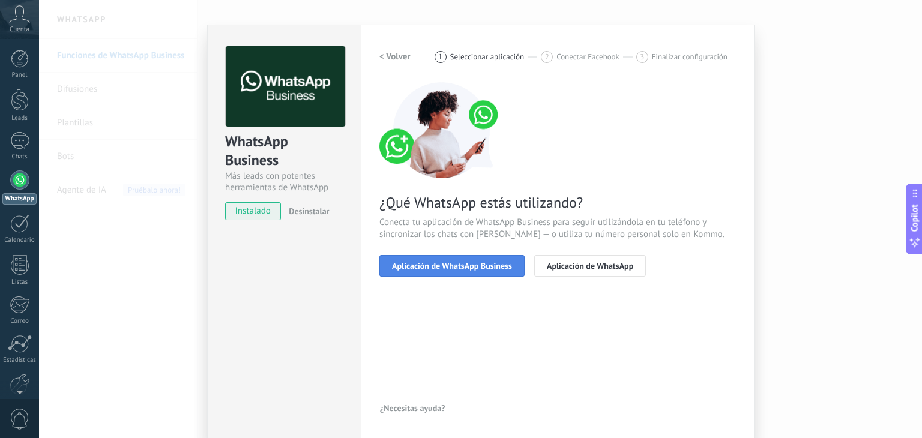
click at [438, 262] on span "Aplicación de WhatsApp Business" at bounding box center [452, 266] width 120 height 8
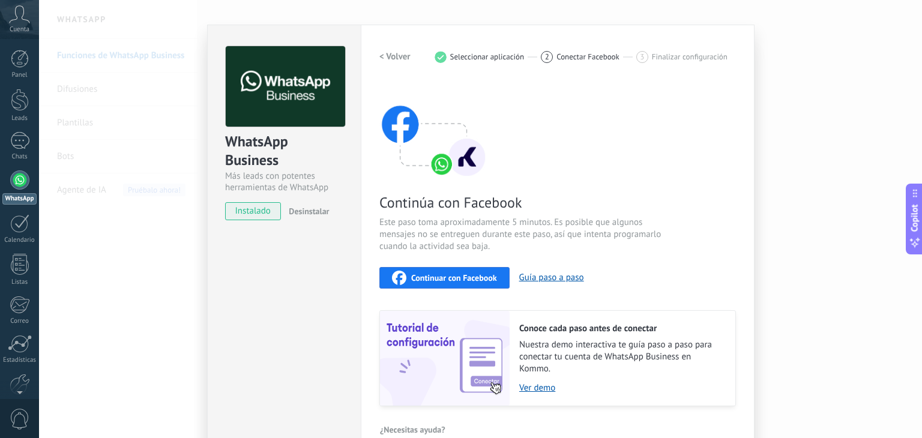
scroll to position [38, 0]
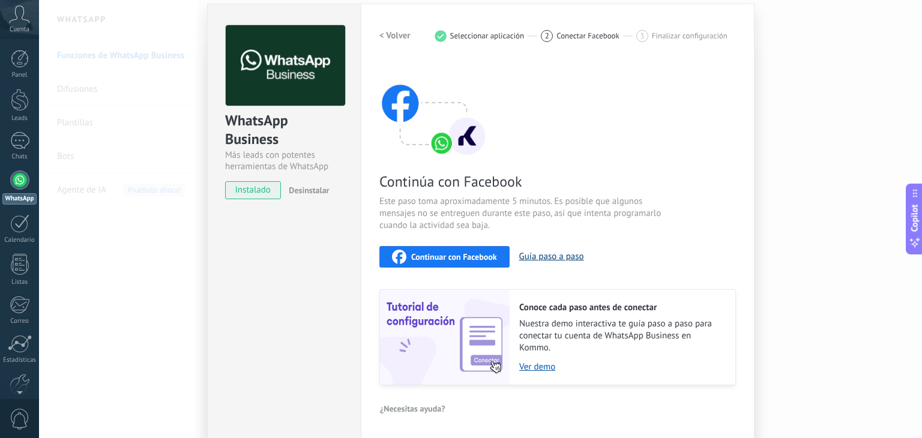
click at [531, 255] on button "Guía paso a paso" at bounding box center [551, 256] width 65 height 11
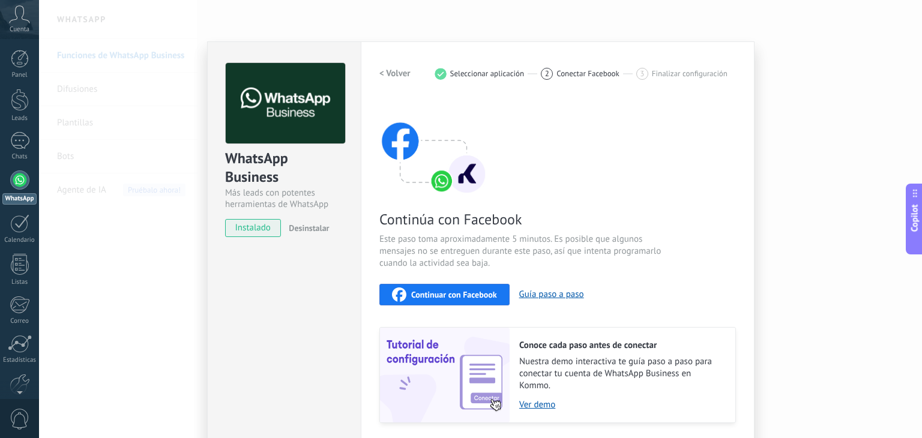
click at [140, 186] on div "WhatsApp Business Más leads con potentes herramientas de WhatsApp instalado Des…" at bounding box center [480, 219] width 883 height 438
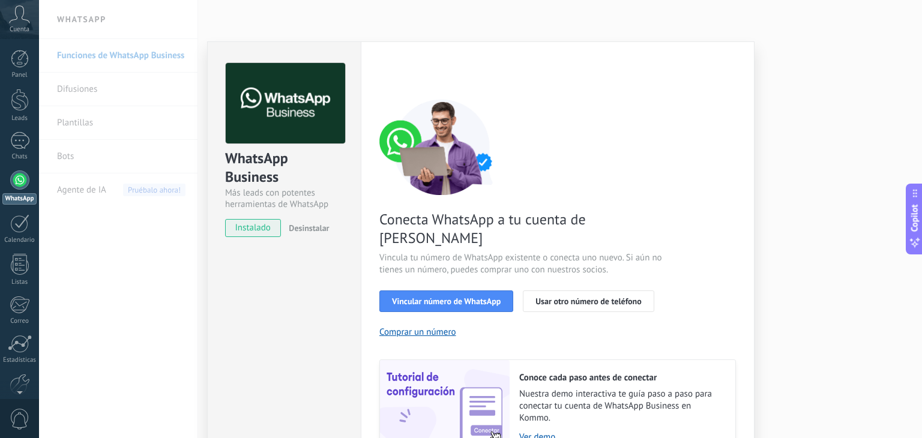
click at [869, 147] on div "WhatsApp Business Más leads con potentes herramientas de WhatsApp instalado Des…" at bounding box center [480, 219] width 883 height 438
